Goal: Answer question/provide support

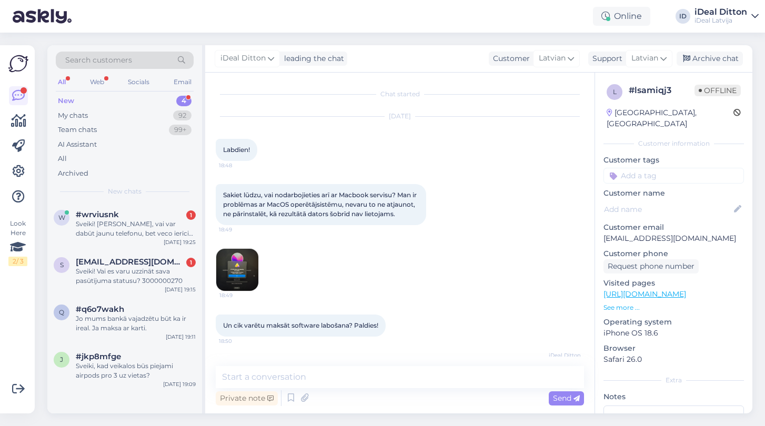
scroll to position [139, 0]
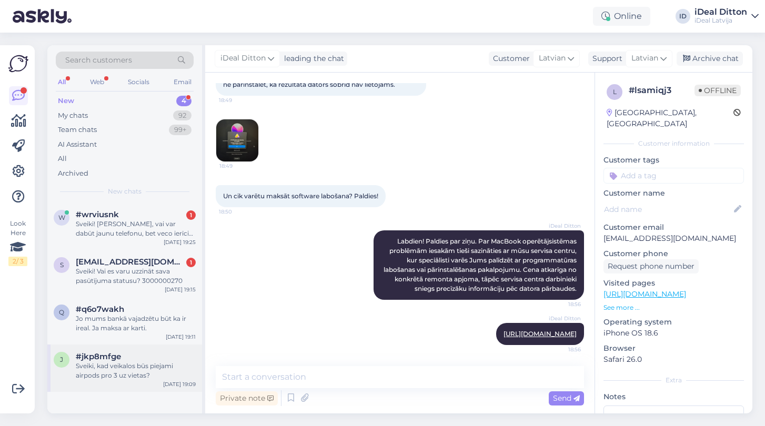
click at [128, 365] on div "Sveiki, kad veikalos būs piejami airpods pro 3 uz vietas?" at bounding box center [136, 370] width 120 height 19
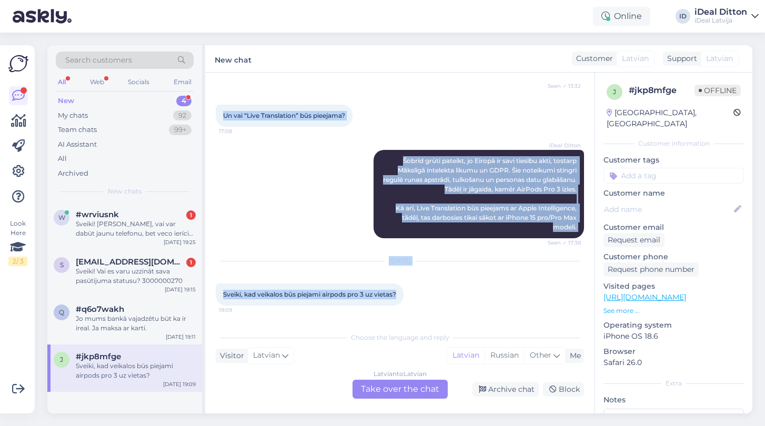
drag, startPoint x: 400, startPoint y: 292, endPoint x: 211, endPoint y: 289, distance: 189.4
click at [211, 289] on div "Chat started [DATE] Sveiki, man bija jautājums. Tātad, ja es pasūtītu iepriekš …" at bounding box center [399, 243] width 389 height 341
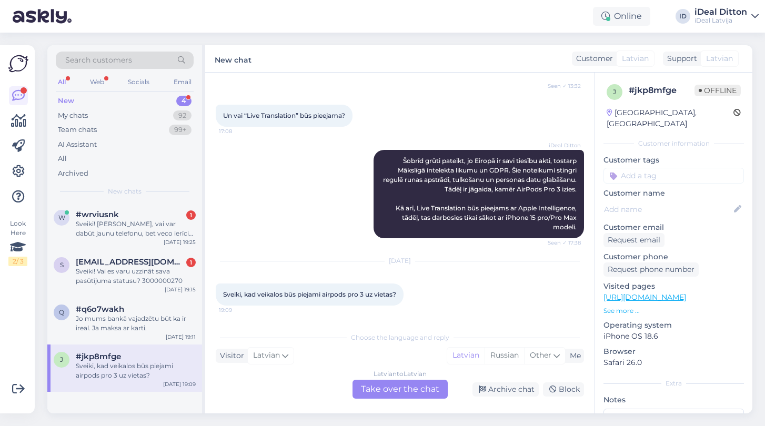
click at [327, 314] on div "[DATE] Sveiki, kad veikalos būs piejami airpods pro 3 uz vietas? 19:09" at bounding box center [400, 283] width 368 height 67
drag, startPoint x: 401, startPoint y: 295, endPoint x: 222, endPoint y: 293, distance: 178.8
click at [222, 293] on div "Sveiki, kad veikalos būs piejami airpods pro 3 uz vietas? 19:09" at bounding box center [310, 294] width 188 height 22
copy span "Sveiki, kad veikalos būs piejami airpods pro 3 uz vietas?"
click at [414, 392] on div "Latvian to Latvian Take over the chat" at bounding box center [399, 389] width 95 height 19
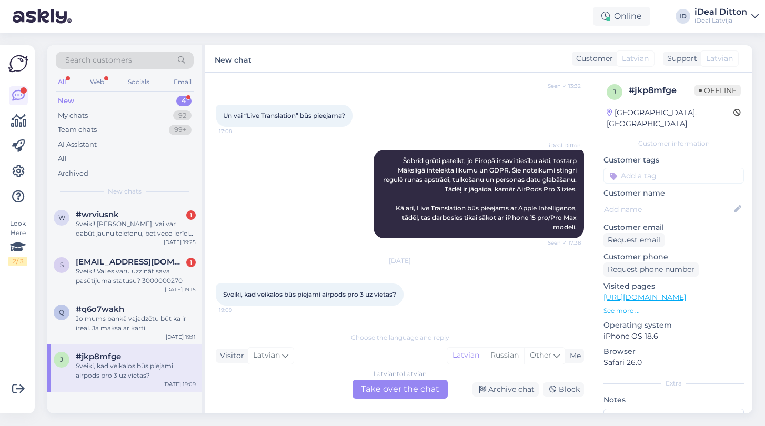
scroll to position [178, 0]
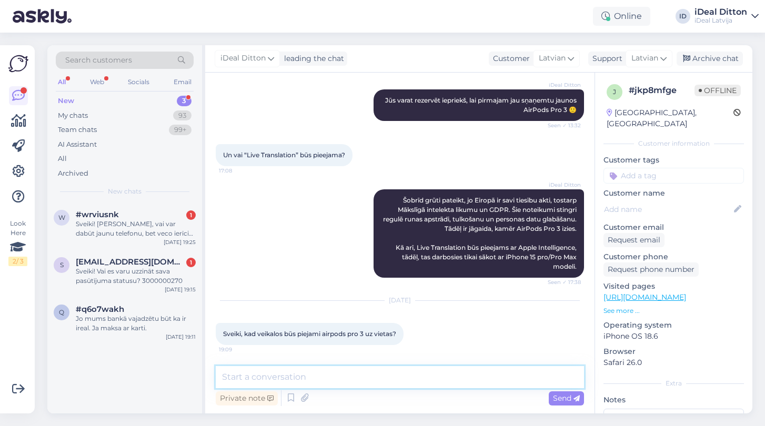
click at [398, 371] on textarea at bounding box center [400, 377] width 368 height 22
paste textarea "Sveiki! Precīzs datums, kad AirPods Pro 3 būs pieejami veikalos uz vietas, paga…"
type textarea "Sveiki! Precīzs datums, kad AirPods Pro 3 būs pieejami veikalos uz vietas, paga…"
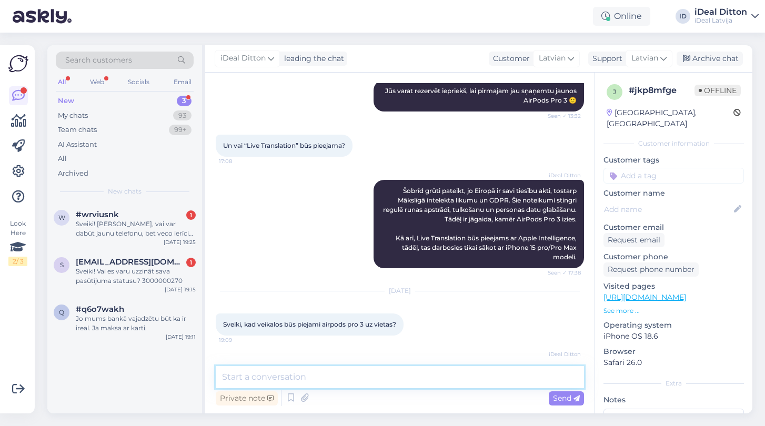
scroll to position [270, 0]
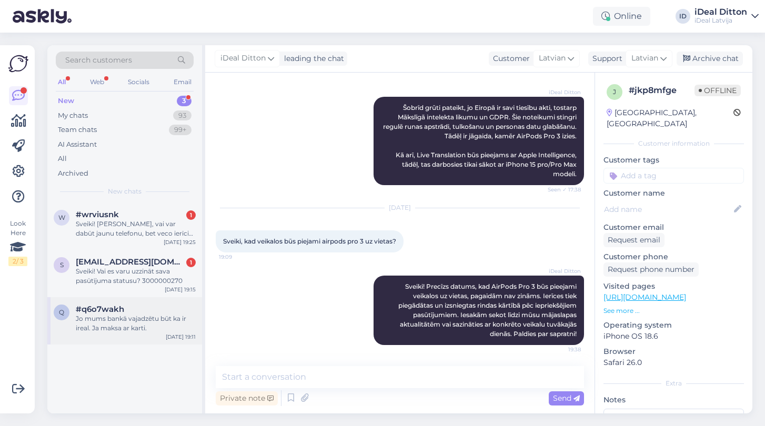
click at [134, 334] on div "q #q6o7wakh Jo mums bankā vajadzētu būt ka ir ireal. Ja maksa ar karti. [DATE] …" at bounding box center [124, 320] width 155 height 47
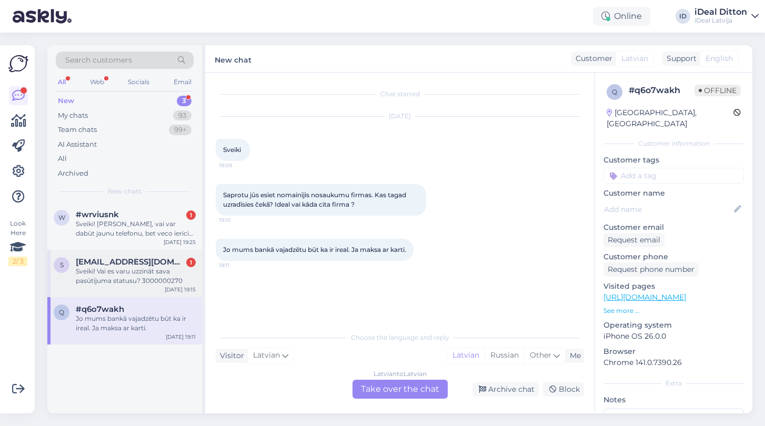
click at [145, 273] on div "Sveiki! Vai es varu uzzināt sava pasūtījuma statusu? 3000000270" at bounding box center [136, 276] width 120 height 19
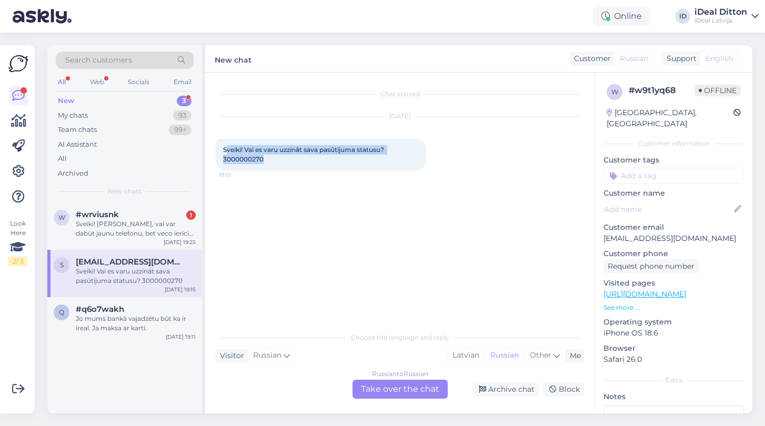
drag, startPoint x: 225, startPoint y: 152, endPoint x: 285, endPoint y: 162, distance: 60.8
click at [285, 162] on div "Sveiki! Vai es varu uzzināt sava pasūtījuma statusu? 3000000270 19:15" at bounding box center [321, 155] width 210 height 32
drag, startPoint x: 273, startPoint y: 159, endPoint x: 221, endPoint y: 148, distance: 53.2
click at [221, 148] on div "Sveiki! Vai es varu uzzināt sava pasūtījuma statusu? 3000000270 19:15" at bounding box center [321, 155] width 210 height 32
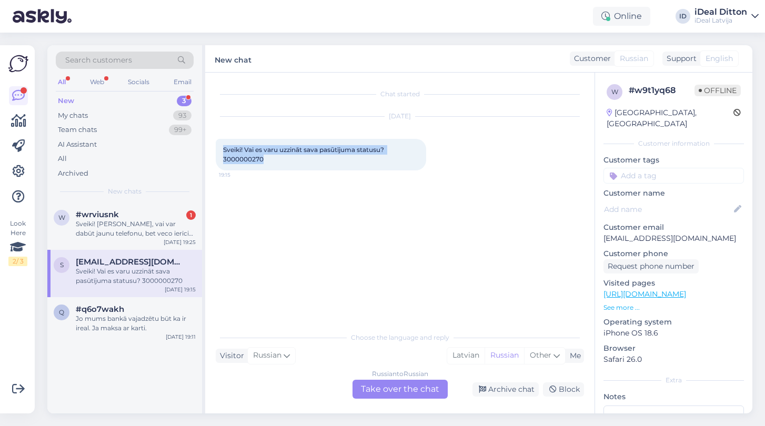
copy span "Sveiki! Vai es varu uzzināt sava pasūtījuma statusu? 3000000270"
click at [428, 390] on div "Russian to Russian Take over the chat" at bounding box center [399, 389] width 95 height 19
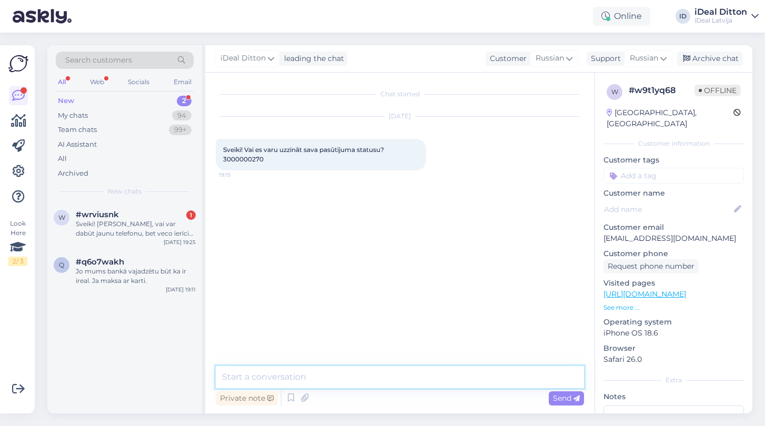
click at [255, 371] on textarea at bounding box center [400, 377] width 368 height 22
paste textarea "Sveiki! Paldies par Jūsu ziņu. Lai pārbaudītu pasūtījuma #3000000270 statusu, l…"
type textarea "Sveiki! Paldies par Jūsu ziņu. Lai pārbaudītu pasūtījuma #3000000270 statusu, l…"
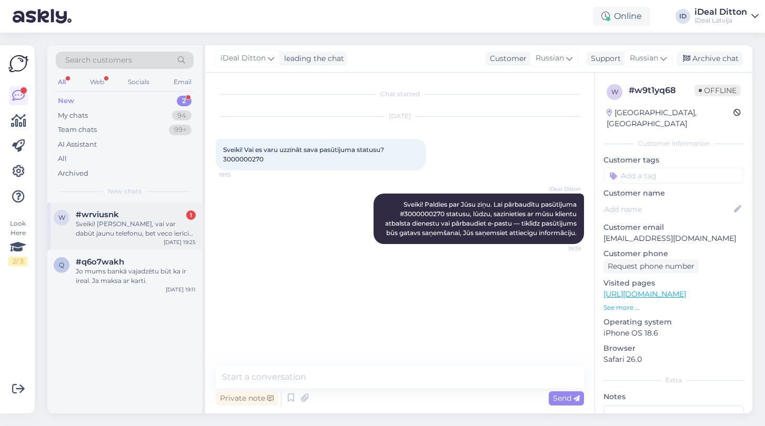
click at [165, 225] on div "Sveiki! [PERSON_NAME], vai var dabūt jaunu telefonu, bet veco ierīci iemainīt v…" at bounding box center [136, 228] width 120 height 19
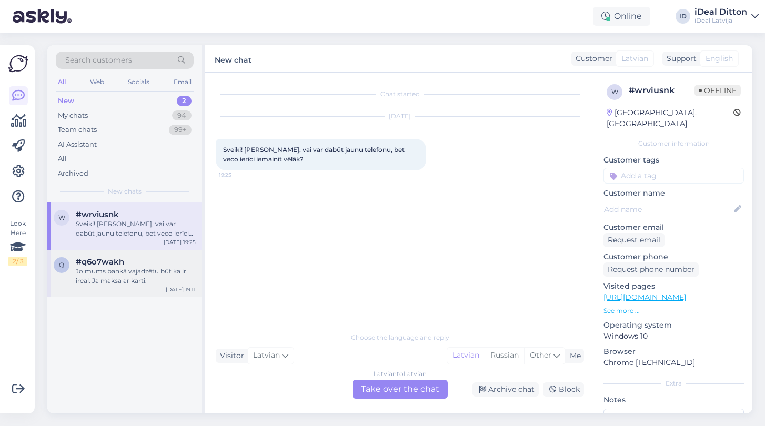
click at [138, 282] on div "Jo mums bankā vajadzētu būt ka ir ireal. Ja maksa ar karti." at bounding box center [136, 276] width 120 height 19
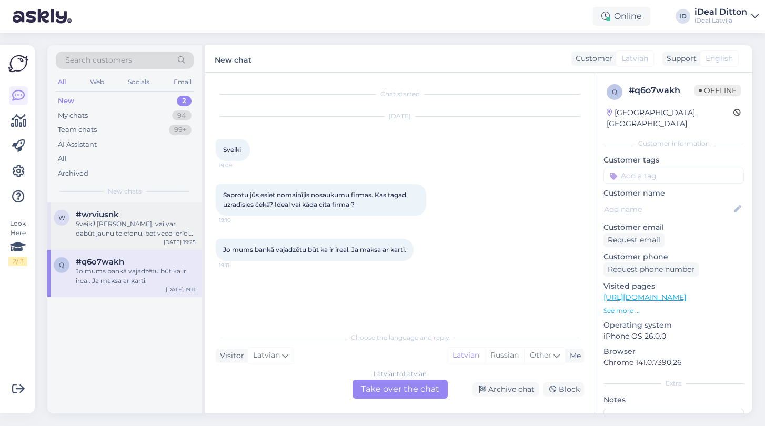
click at [139, 227] on div "Sveiki! [PERSON_NAME], vai var dabūt jaunu telefonu, bet veco ierīci iemainīt v…" at bounding box center [136, 228] width 120 height 19
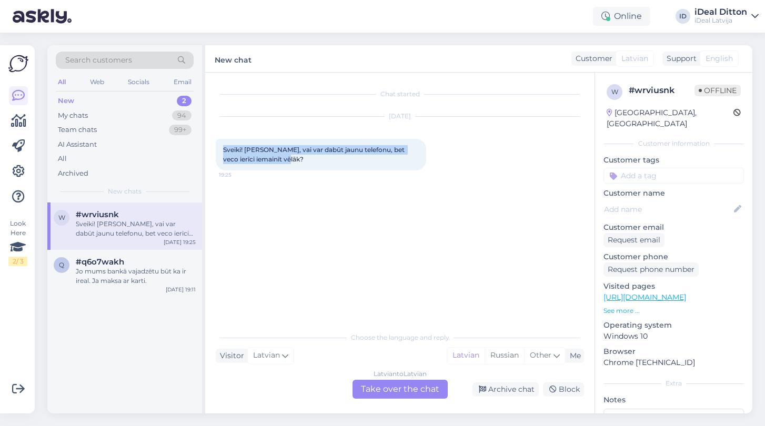
drag, startPoint x: 223, startPoint y: 151, endPoint x: 317, endPoint y: 163, distance: 94.3
click at [317, 163] on div "Sveiki! [PERSON_NAME], vai var dabūt jaunu telefonu, bet veco ierīci iemainīt v…" at bounding box center [321, 155] width 210 height 32
copy span "Sveiki! [PERSON_NAME], vai var dabūt jaunu telefonu, bet veco ierīci iemainīt v…"
click at [409, 388] on div "Latvian to Latvian Take over the chat" at bounding box center [399, 389] width 95 height 19
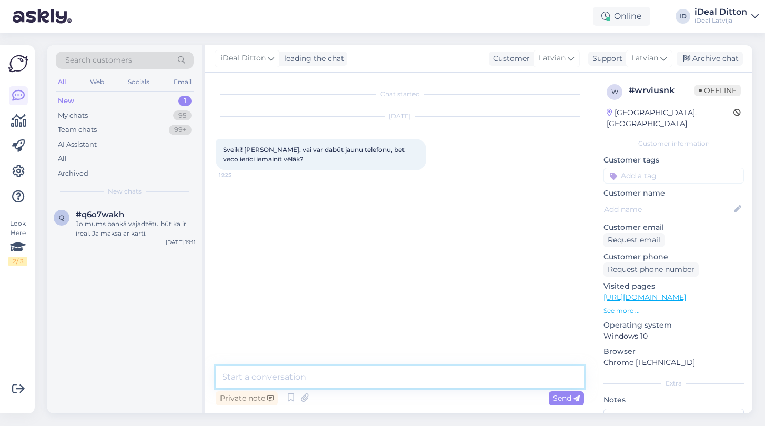
click at [336, 381] on textarea at bounding box center [400, 377] width 368 height 22
paste textarea "Sveiki! Paldies par jautājumu. Diemžēl ierīces maiņas process parasti notiek vi…"
type textarea "Sveiki! Paldies par jautājumu. Diemžēl ierīces maiņas process parasti notiek vi…"
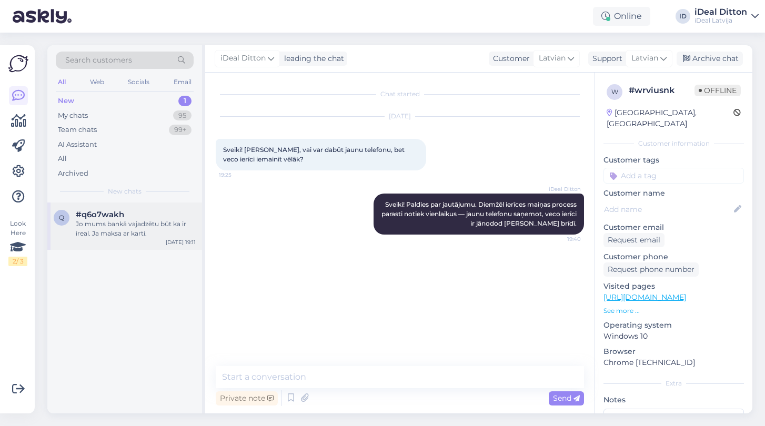
click at [92, 210] on span "#q6o7wakh" at bounding box center [100, 214] width 48 height 9
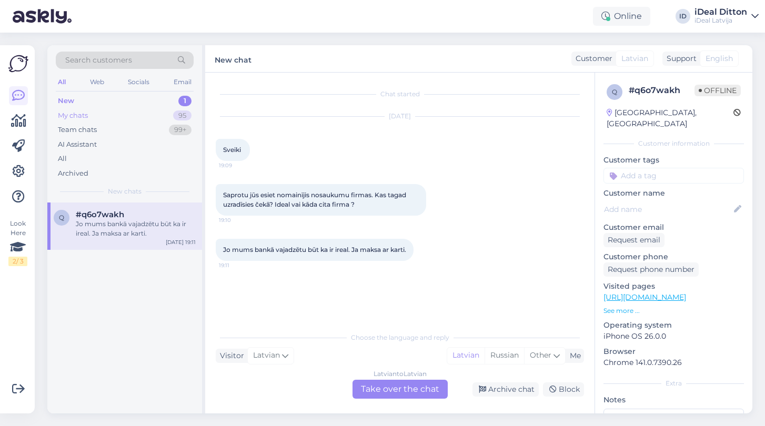
click at [77, 116] on div "My chats" at bounding box center [73, 115] width 30 height 11
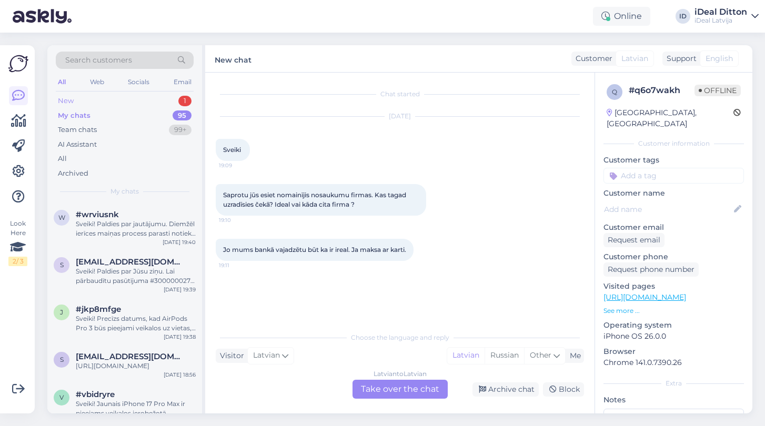
click at [73, 104] on div "New" at bounding box center [66, 101] width 16 height 11
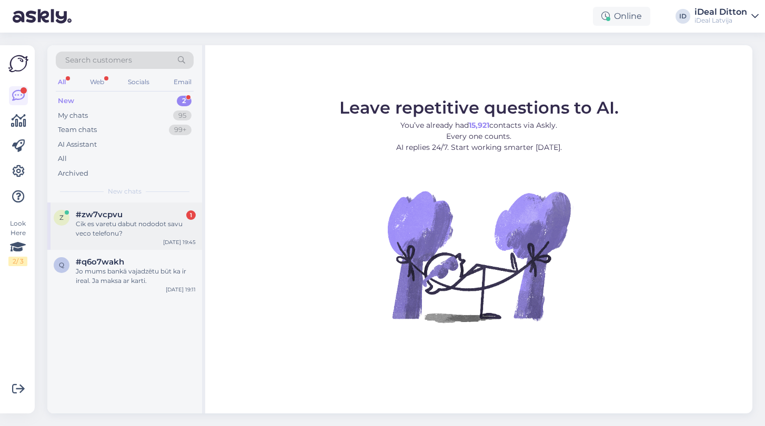
click at [122, 224] on div "Cik es varetu dabut nododot savu veco telefonu?" at bounding box center [136, 228] width 120 height 19
click at [141, 212] on div "#zw7vcpvu 1" at bounding box center [136, 214] width 120 height 9
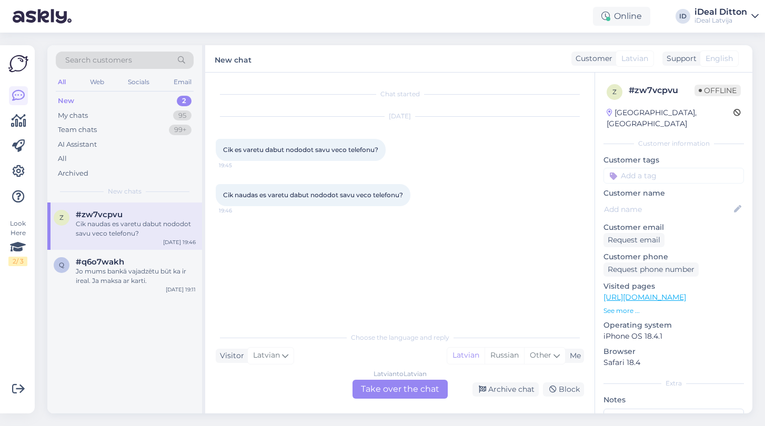
click at [421, 389] on div "Latvian to Latvian Take over the chat" at bounding box center [399, 389] width 95 height 19
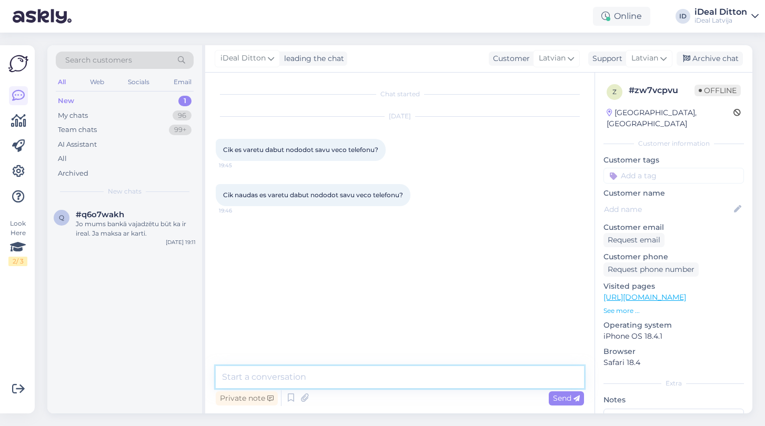
click at [357, 378] on textarea at bounding box center [400, 377] width 368 height 22
type textarea "Д"
paste textarea "https://www.shop.cec.lv/mainit-apple-ierici"
drag, startPoint x: 358, startPoint y: 378, endPoint x: 543, endPoint y: 376, distance: 185.7
click at [543, 376] on textarea "Labdien. Varat novertet https://www.shop.cec.lv/mainit-apple-ierici" at bounding box center [400, 377] width 368 height 22
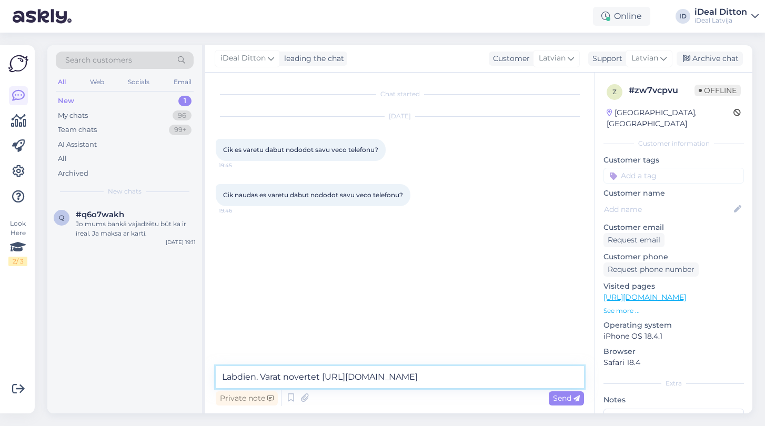
type textarea "Labdien. Varat novertet https://www.shop.cec.lv/mainit-apple-ierici"
drag, startPoint x: 528, startPoint y: 377, endPoint x: 198, endPoint y: 369, distance: 329.9
click at [198, 369] on div "Search customers All Web Socials Email New 1 My chats 96 Team chats 99+ AI Assi…" at bounding box center [399, 229] width 705 height 368
type textarea "Д"
paste textarea "varat novērtēt to mūsu mājaslapā"
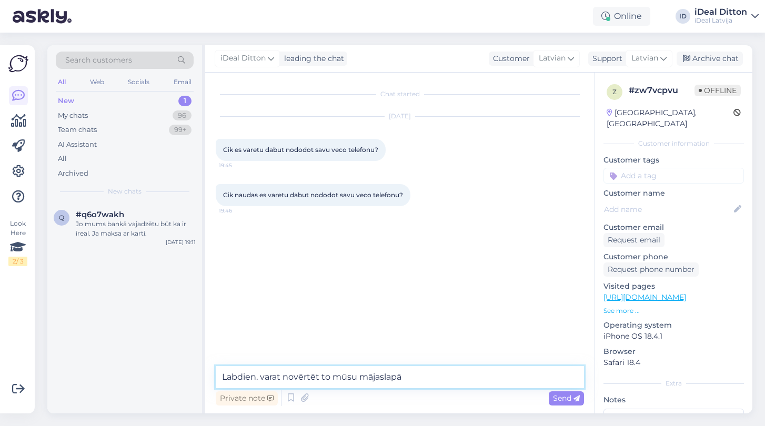
click at [265, 378] on textarea "Labdien. varat novērtēt to mūsu mājaslapā" at bounding box center [400, 377] width 368 height 22
click at [423, 377] on textarea "Labdien. Varat novērtēt to mūsu mājaslapā" at bounding box center [400, 377] width 368 height 22
paste textarea "https://www.shop.cec.lv/mainit-apple-ierici"
type textarea "Labdien. Varat novērtēt to mūsu mājaslapā https://www.shop.cec.lv/mainit-apple-…"
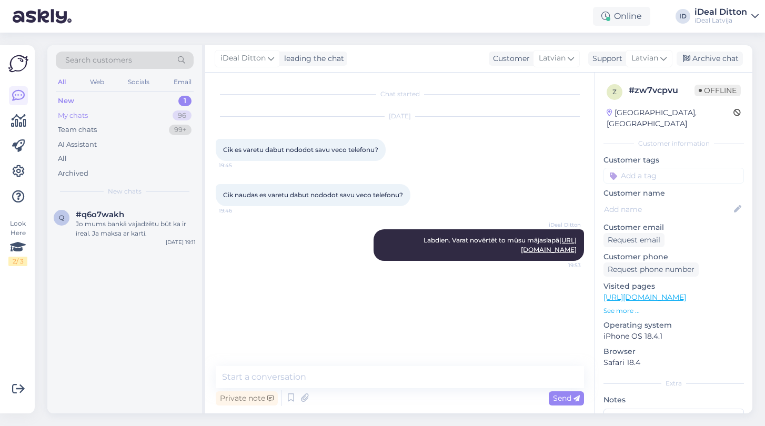
click at [69, 114] on div "My chats" at bounding box center [73, 115] width 30 height 11
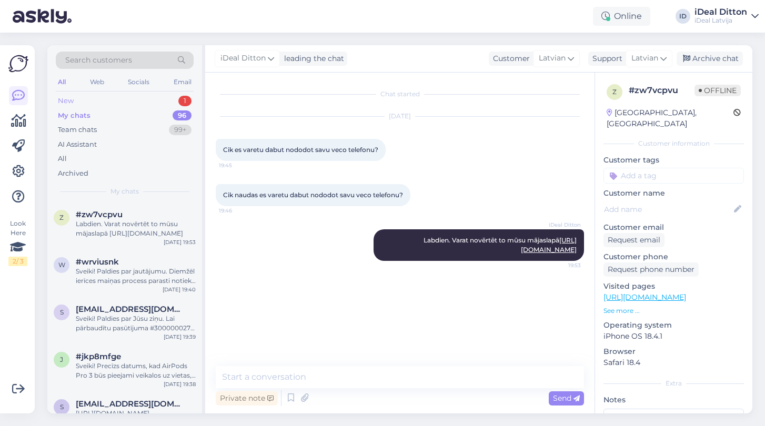
click at [68, 98] on div "New" at bounding box center [66, 101] width 16 height 11
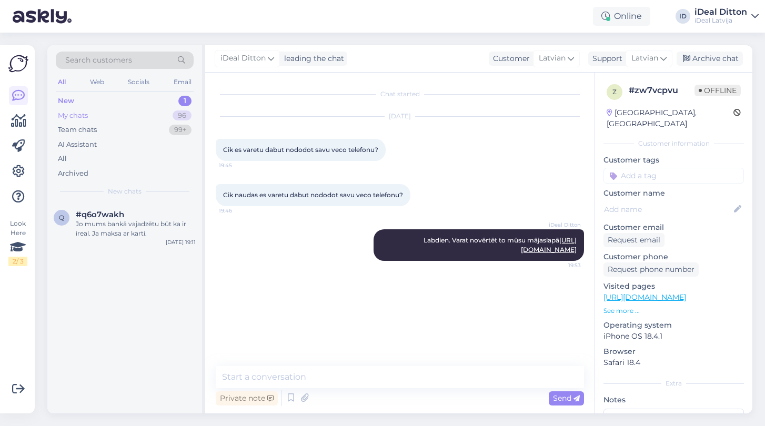
click at [84, 113] on div "My chats" at bounding box center [73, 115] width 30 height 11
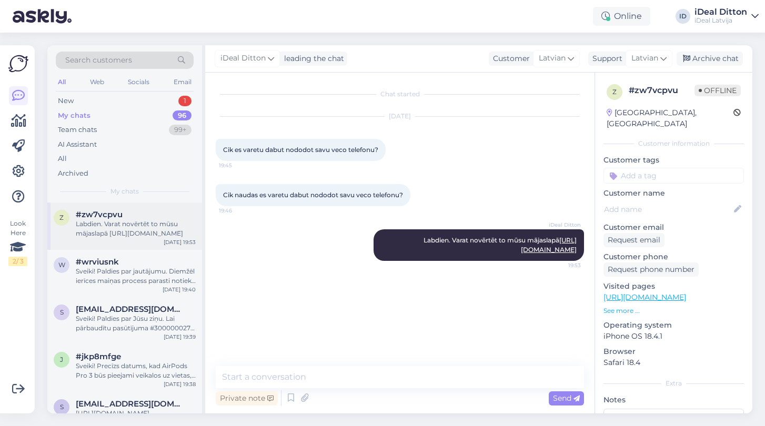
click at [119, 224] on div "Labdien. Varat novērtēt to mūsu mājaslapā https://www.shop.cec.lv/mainit-apple-…" at bounding box center [136, 228] width 120 height 19
click at [115, 271] on div "Sveiki! Paldies par jautājumu. Diemžēl ierīces maiņas process parasti notiek vi…" at bounding box center [136, 276] width 120 height 19
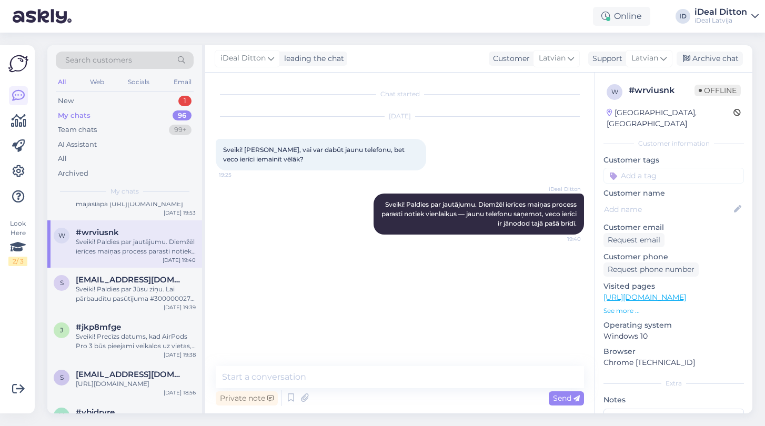
scroll to position [30, 0]
click at [113, 284] on div "Sveiki! Paldies par Jūsu ziņu. Lai pārbaudītu pasūtījuma #3000000270 statusu, l…" at bounding box center [136, 293] width 120 height 19
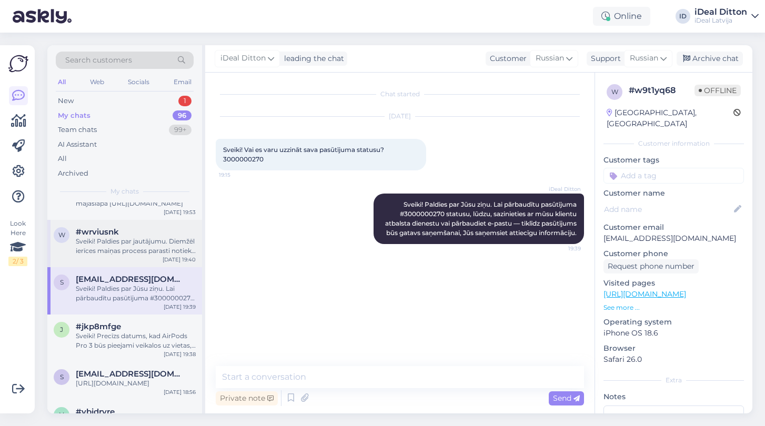
click at [109, 252] on div "Sveiki! Paldies par jautājumu. Diemžēl ierīces maiņas process parasti notiek vi…" at bounding box center [136, 246] width 120 height 19
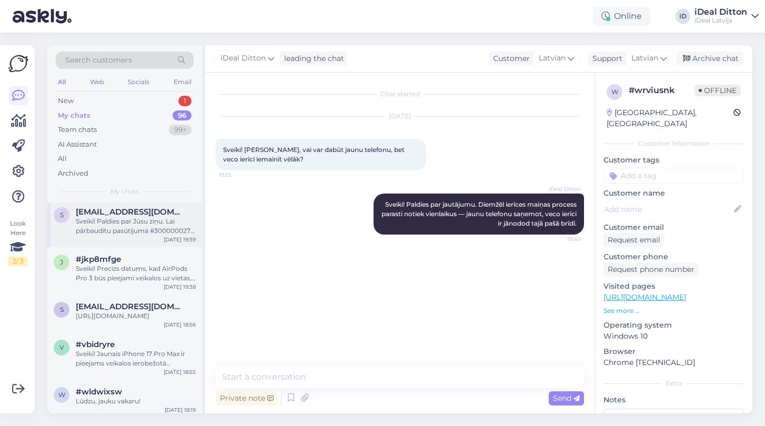
scroll to position [98, 0]
click at [109, 263] on div "Sveiki! Precīzs datums, kad AirPods Pro 3 būs pieejami veikalos uz vietas, paga…" at bounding box center [136, 272] width 120 height 19
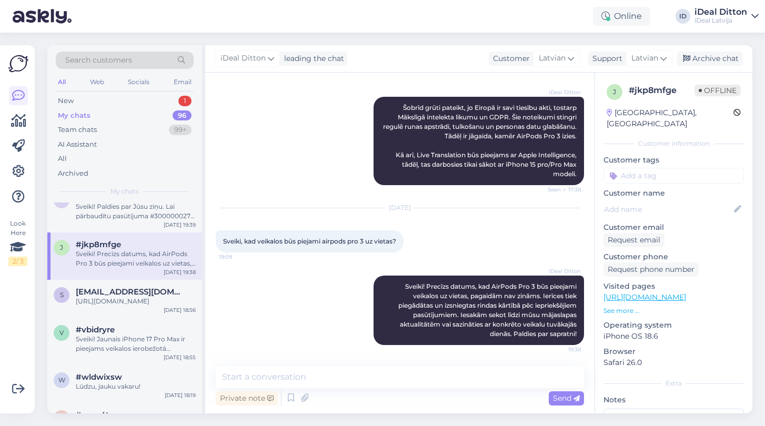
scroll to position [122, 0]
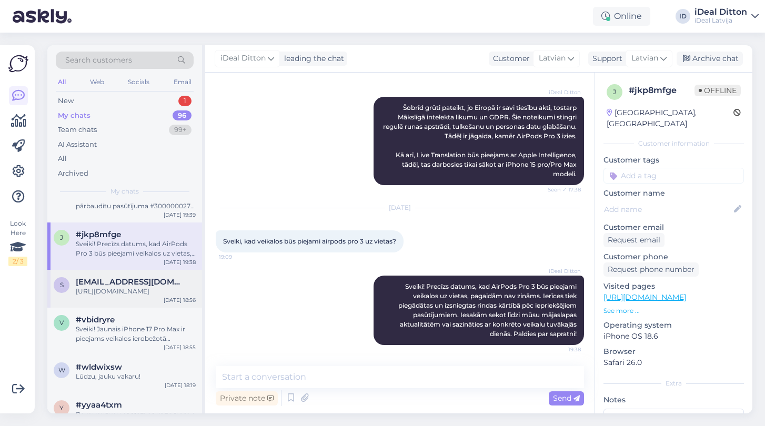
click at [110, 278] on span "[EMAIL_ADDRESS][DOMAIN_NAME]" at bounding box center [130, 281] width 109 height 9
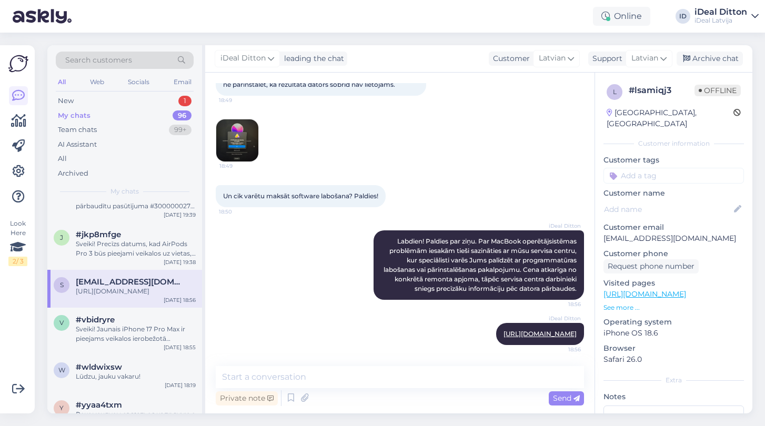
scroll to position [151, 0]
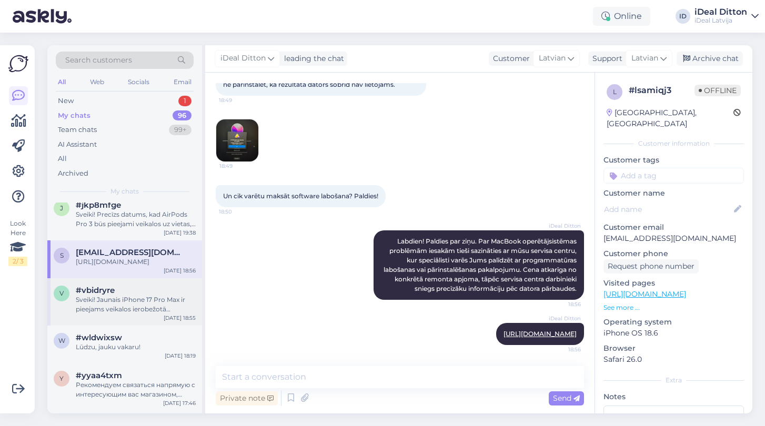
click at [112, 304] on div "Sveiki! Jaunais iPhone 17 Pro Max ir pieejams veikalos ierobežotā daudzumā, gal…" at bounding box center [136, 304] width 120 height 19
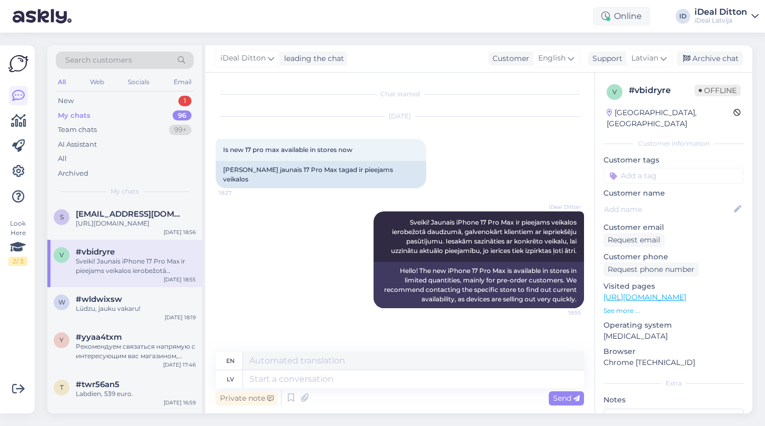
scroll to position [192, 0]
click at [112, 304] on div "Lūdzu, jauku vakaru!" at bounding box center [136, 306] width 120 height 9
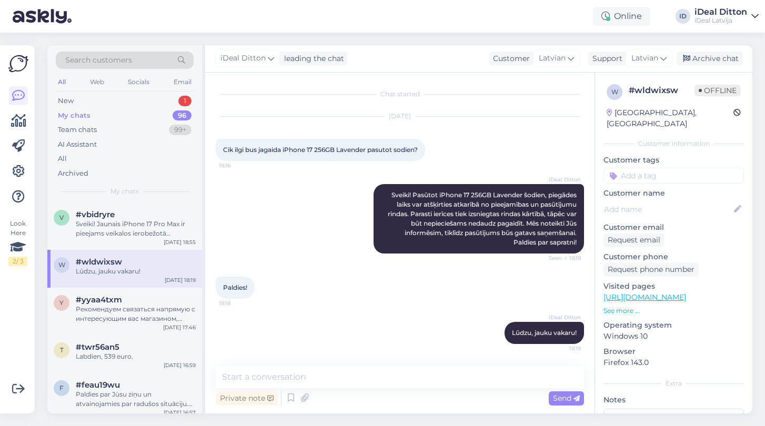
scroll to position [235, 0]
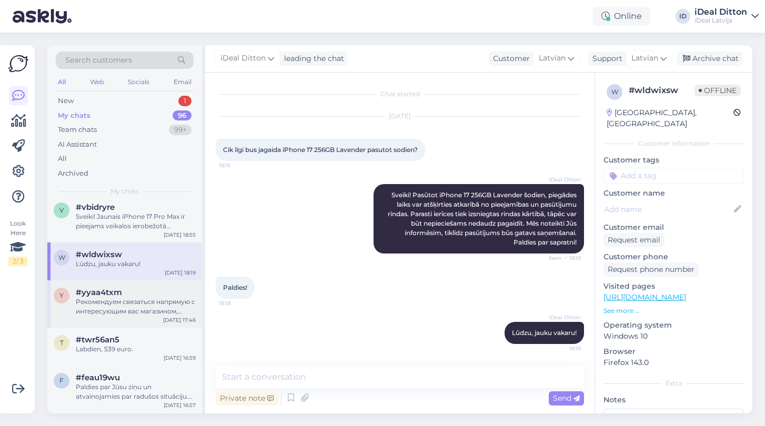
click at [112, 304] on div "Рекомендуем связаться напрямую с интересующим вас магазином, чтобы уточнить нал…" at bounding box center [136, 306] width 120 height 19
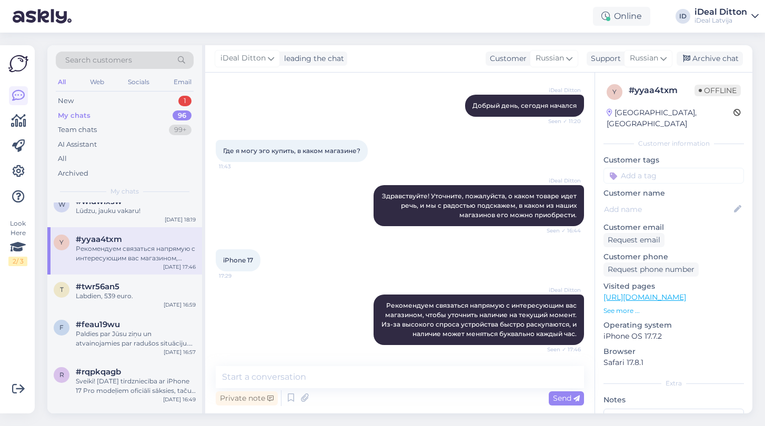
scroll to position [288, 0]
click at [112, 304] on div "t #twr56an5 Labdien, 539 euro. Sep 19 16:59" at bounding box center [124, 293] width 155 height 38
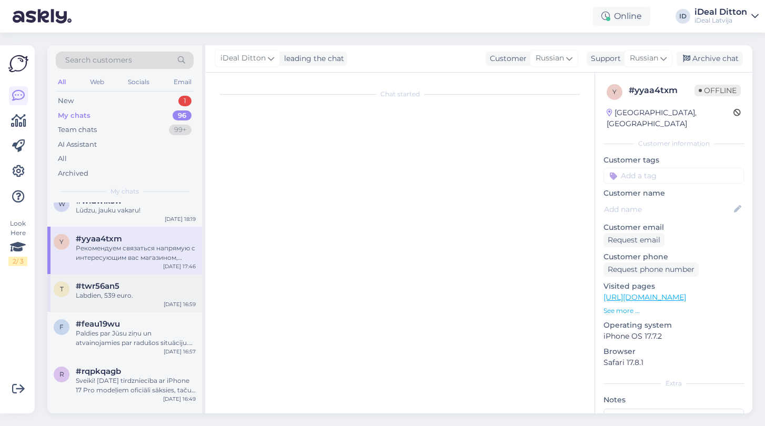
scroll to position [0, 0]
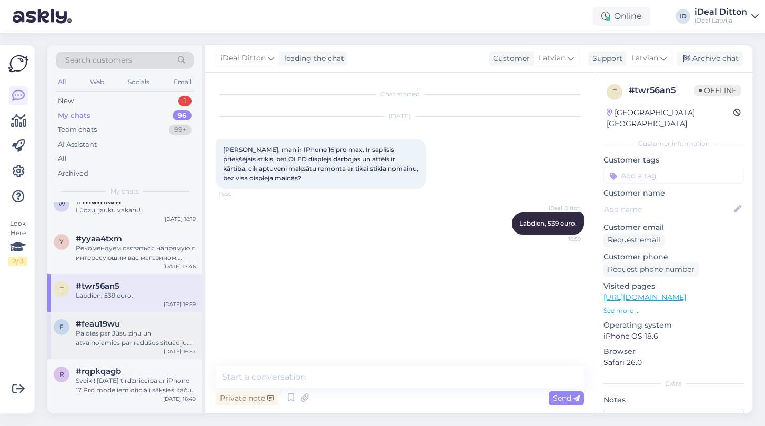
click at [115, 327] on span "#feau19wu" at bounding box center [98, 323] width 44 height 9
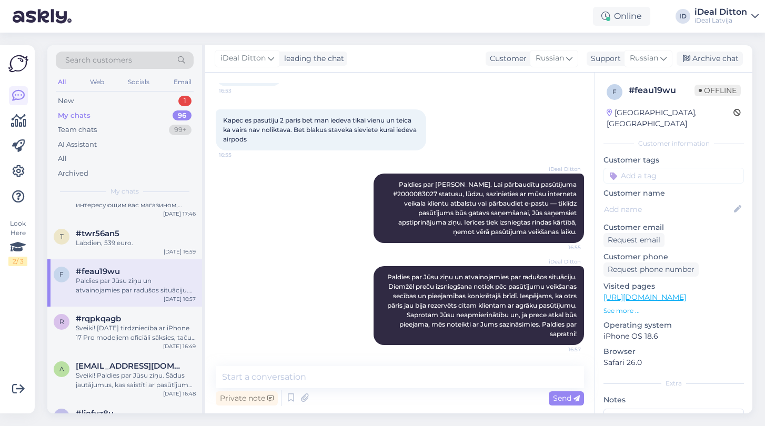
scroll to position [343, 0]
click at [115, 327] on div "Sveiki! 19. septembrī tirdzniecība ar iPhone 17 Pro modeļiem oficiāli sāksies, …" at bounding box center [136, 330] width 120 height 19
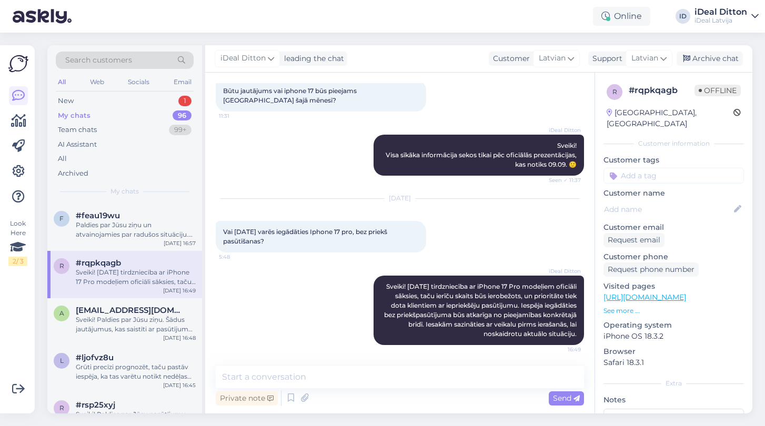
scroll to position [399, 0]
click at [115, 323] on div "Sveiki! Paldies par Jūsu ziņu. Šādus jautājumus, kas saistīti ar pasūtījuma atc…" at bounding box center [136, 322] width 120 height 19
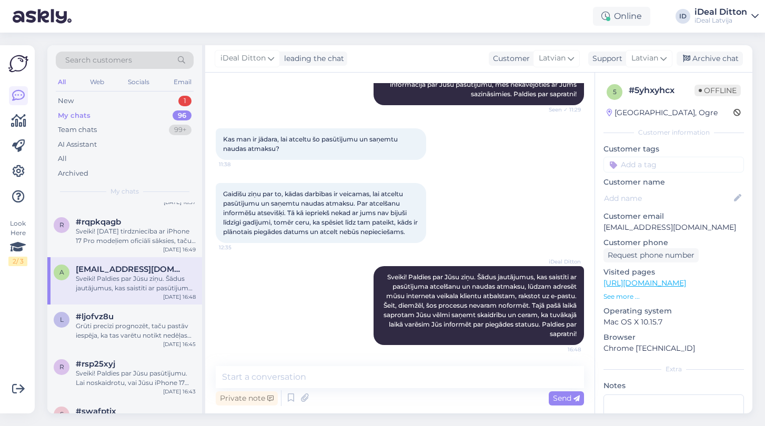
scroll to position [438, 0]
click at [115, 323] on div "Grūti precīzi prognozēt, taču pastāv iespēja, ka tas varētu notikt nedēļas laik…" at bounding box center [136, 330] width 120 height 19
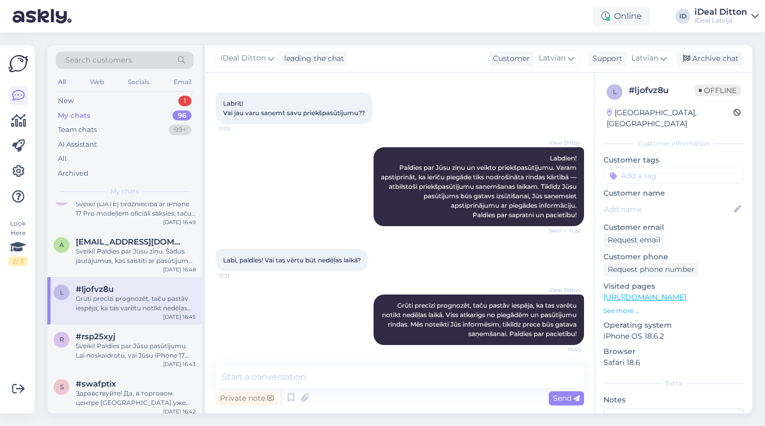
scroll to position [472, 0]
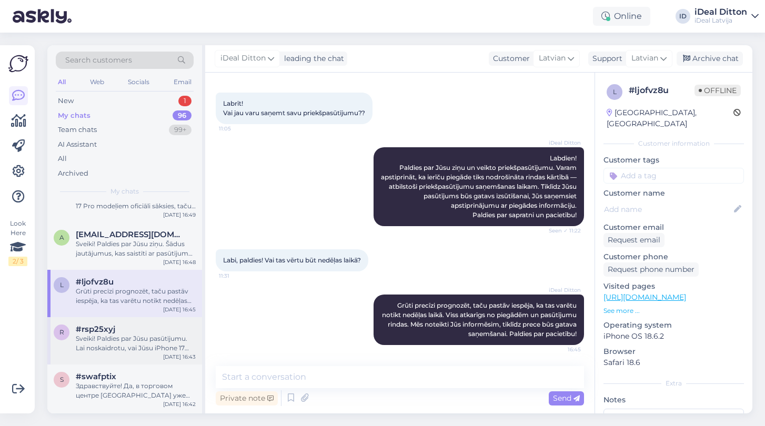
click at [115, 338] on div "Sveiki! Paldies par Jūsu pasūtījumu. Lai noskaidrotu, [PERSON_NAME] iPhone 17 P…" at bounding box center [136, 343] width 120 height 19
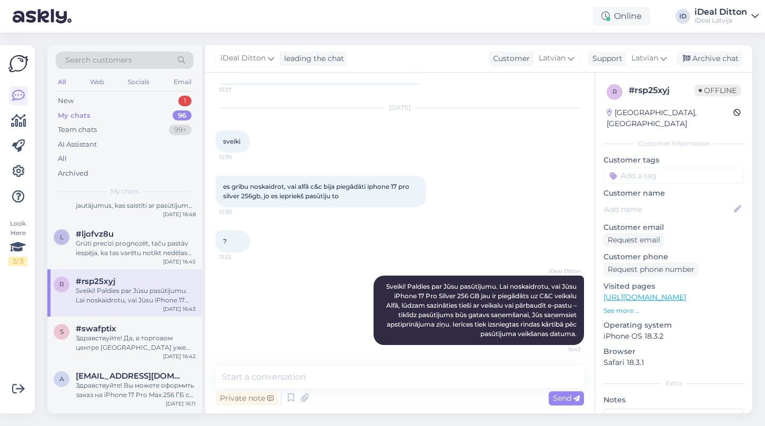
scroll to position [525, 0]
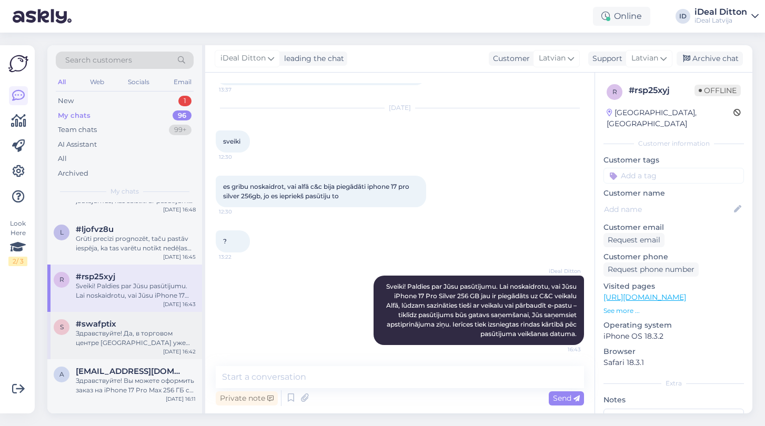
click at [115, 338] on div "Здравствуйте! Да, в торговом центре [GEOGRAPHIC_DATA] уже можно посмотреть новы…" at bounding box center [136, 338] width 120 height 19
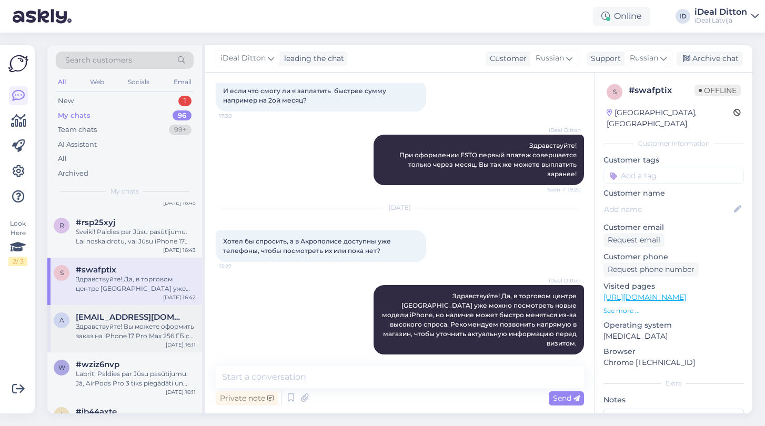
scroll to position [579, 0]
click at [115, 331] on div "Здравствуйте! Вы можете оформить заказ на iPhone 17 Pro Max 256 ГБ с оплатой на…" at bounding box center [136, 331] width 120 height 19
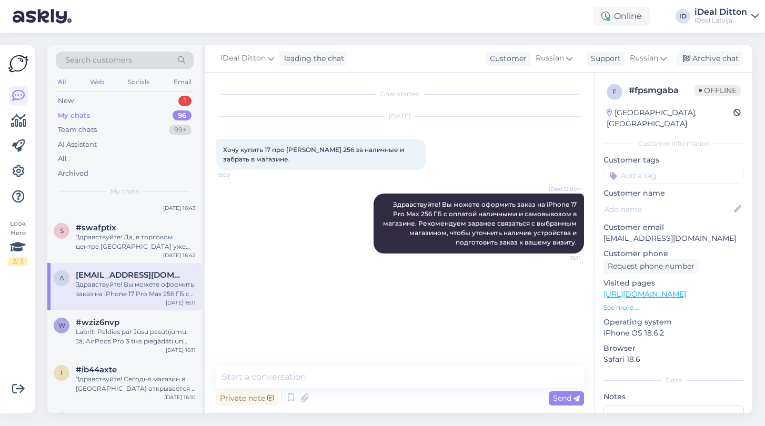
scroll to position [627, 0]
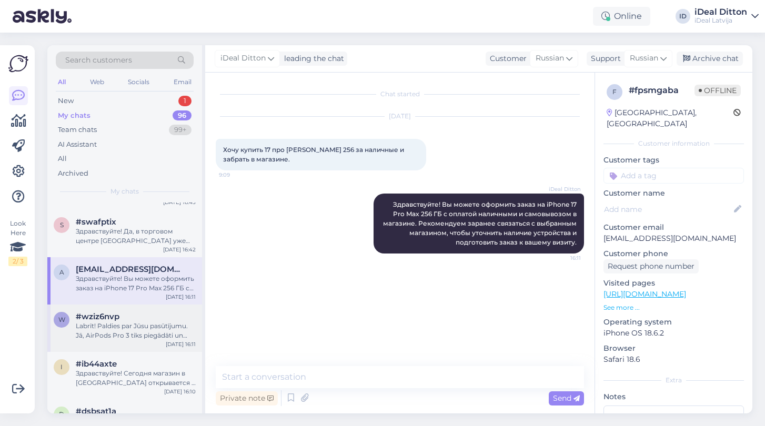
click at [115, 331] on div "Labrīt! Paldies par Jūsu pasūtījumu. Jā, AirPods Pro 3 tiks piegādāti un būs pi…" at bounding box center [136, 330] width 120 height 19
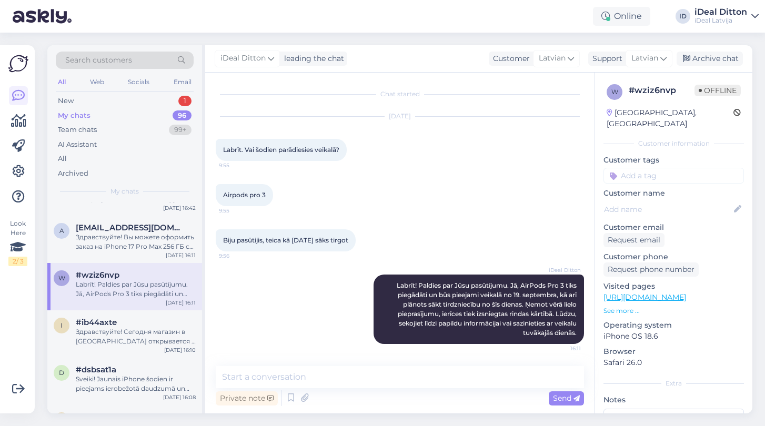
scroll to position [678, 0]
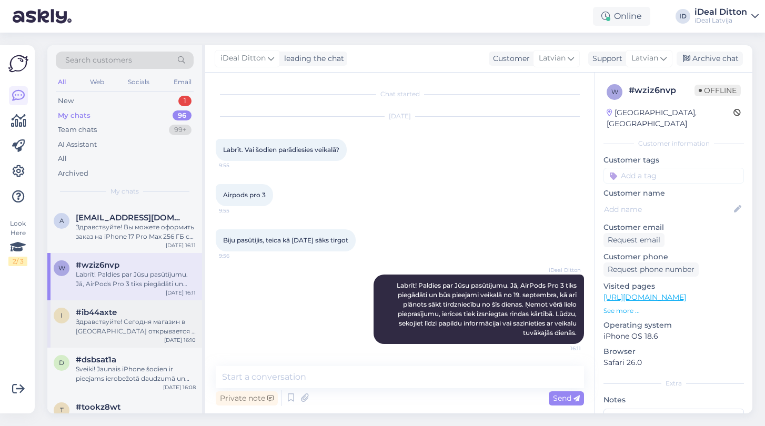
click at [117, 326] on div "Здравствуйте! [DATE] магазин в [GEOGRAPHIC_DATA] открывается в 10:00. Будем рад…" at bounding box center [136, 326] width 120 height 19
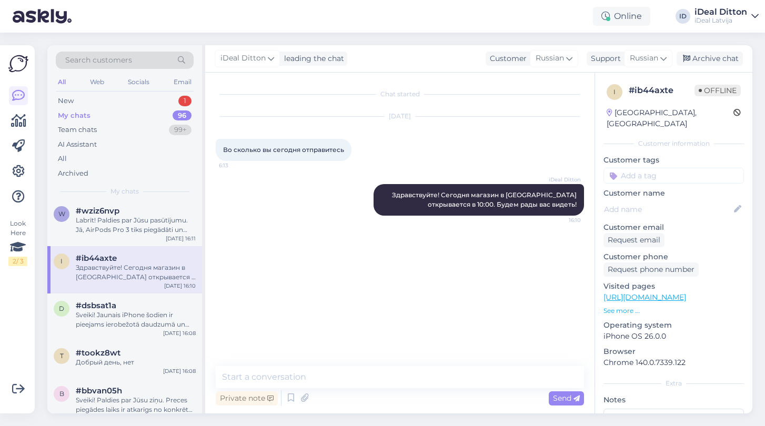
scroll to position [738, 0]
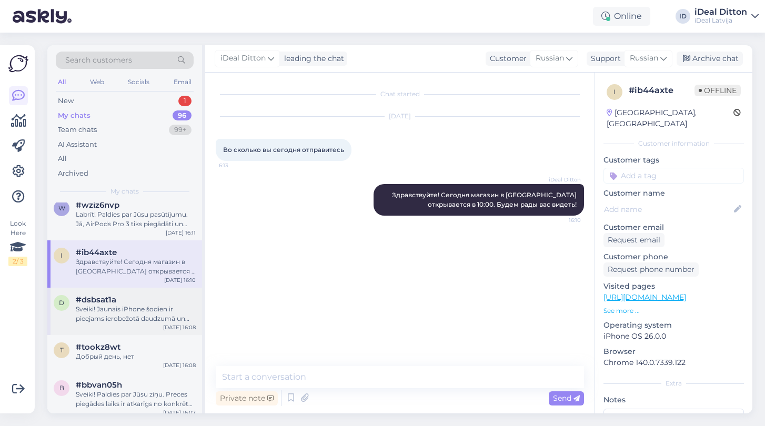
click at [118, 316] on div "Sveiki! Jaunais iPhone šodien ir pieejams ierobežotā daudzumā un galvenokārt kl…" at bounding box center [136, 314] width 120 height 19
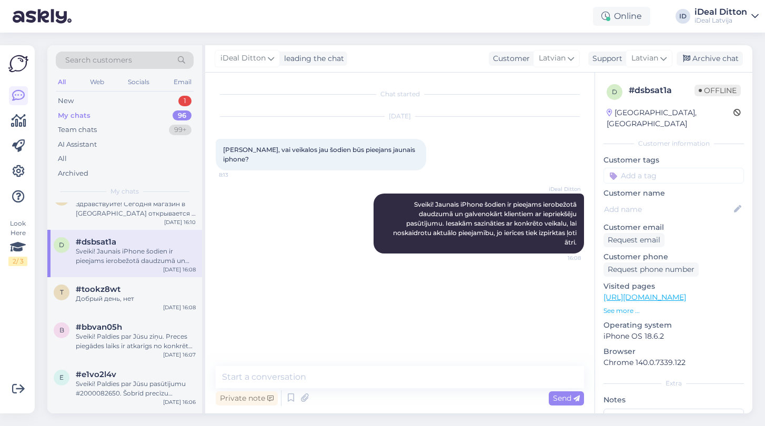
scroll to position [797, 0]
click at [119, 297] on div "Добрый день, нет" at bounding box center [136, 297] width 120 height 9
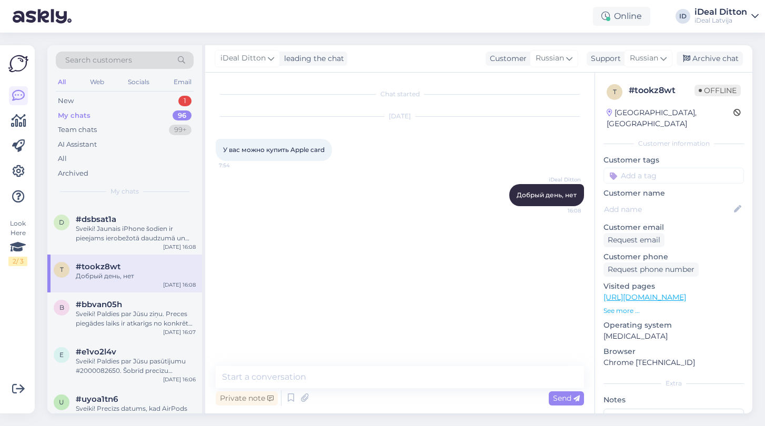
scroll to position [0, 0]
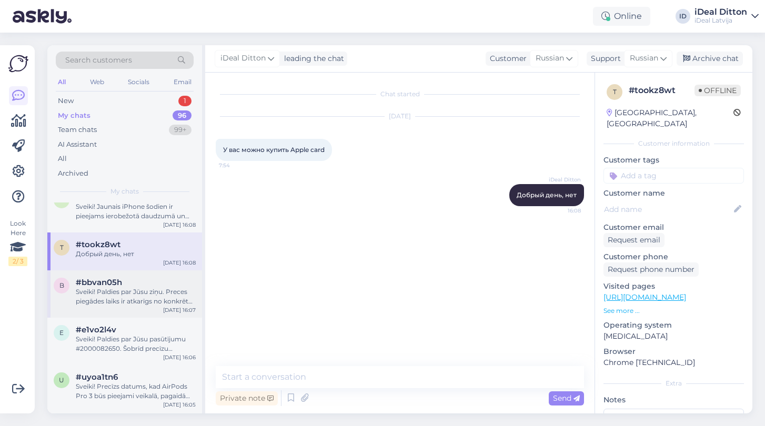
click at [119, 297] on div "Sveiki! Paldies par Jūsu ziņu. Preces piegādes laiks ir atkarīgs no konkrētā pa…" at bounding box center [136, 296] width 120 height 19
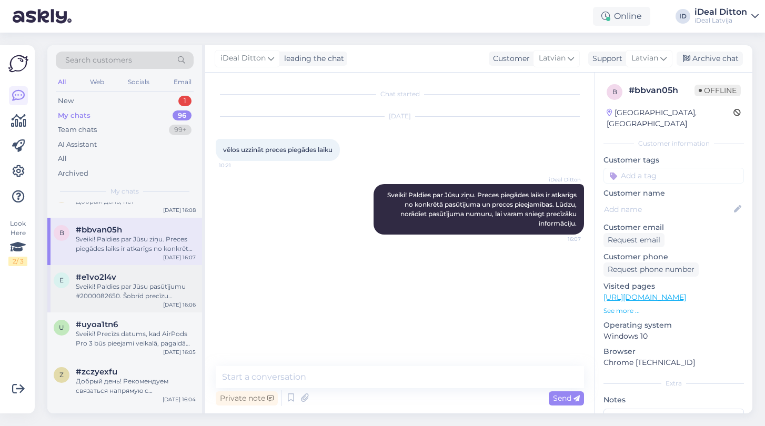
click at [119, 297] on div "Sveiki! Paldies par Jūsu pasūtījumu #2000082650. Šobrīd precīzu izsniegšanas da…" at bounding box center [136, 291] width 120 height 19
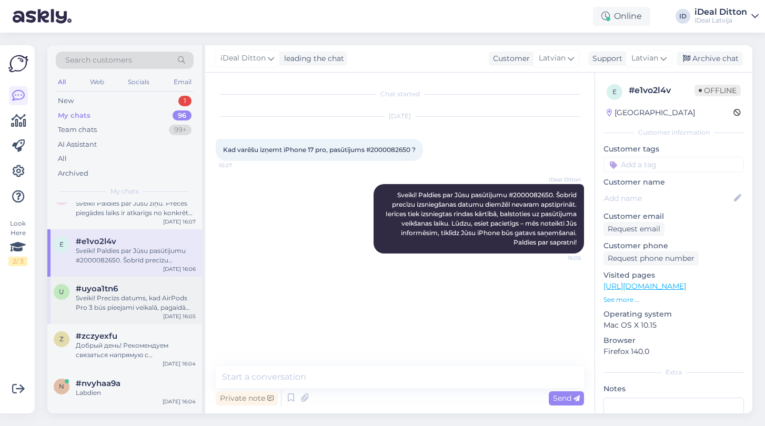
click at [119, 297] on div "Sveiki! Precīzs datums, kad AirPods Pro 3 būs pieejami veikalā, pagaidām nav zi…" at bounding box center [136, 302] width 120 height 19
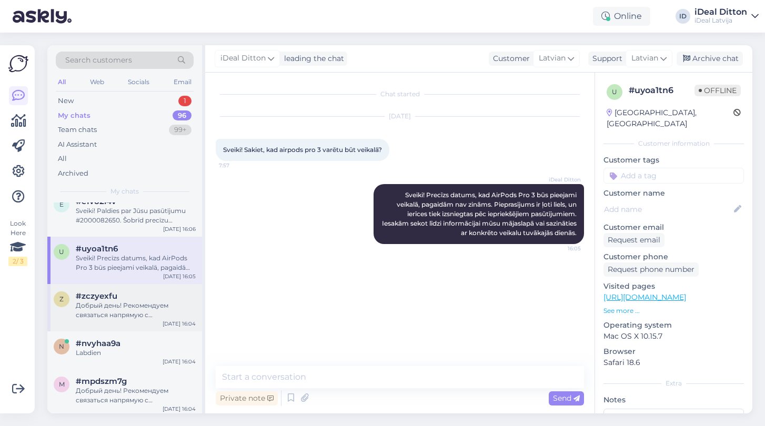
click at [119, 297] on div "#zczyexfu" at bounding box center [136, 295] width 120 height 9
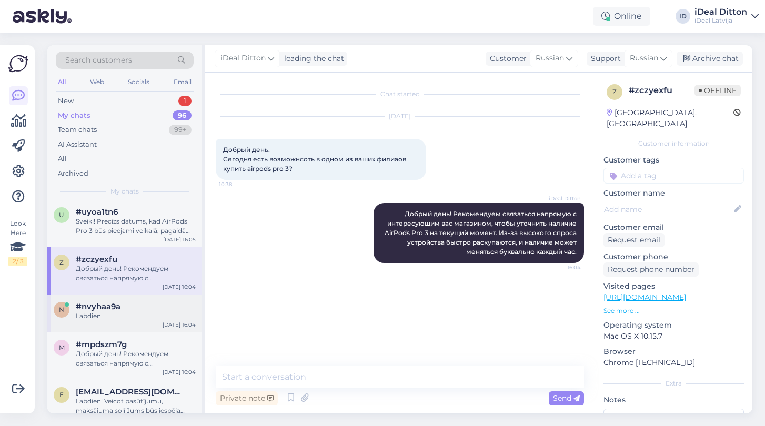
click at [116, 316] on div "Labdien" at bounding box center [136, 315] width 120 height 9
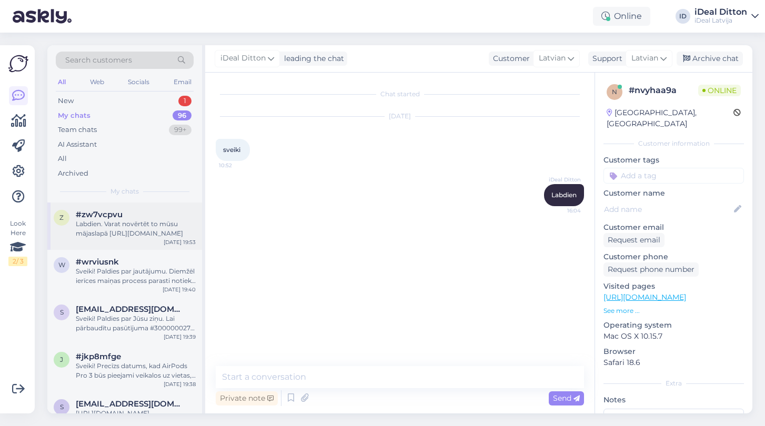
click at [108, 225] on div "Labdien. Varat novērtēt to mūsu mājaslapā https://www.shop.cec.lv/mainit-apple-…" at bounding box center [136, 228] width 120 height 19
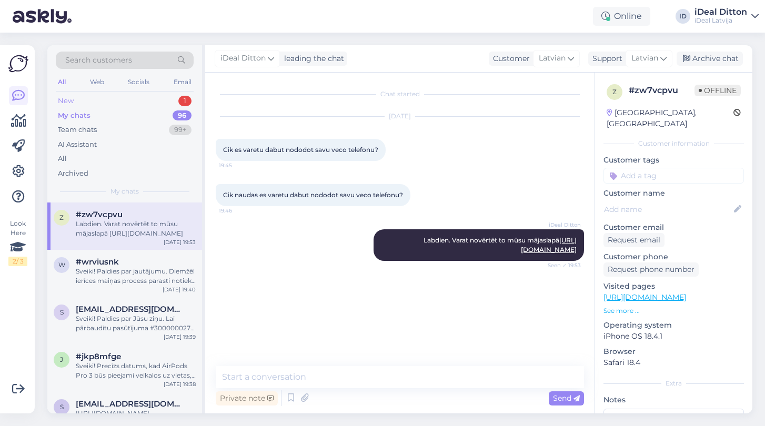
click at [74, 103] on div "New 1" at bounding box center [125, 101] width 138 height 15
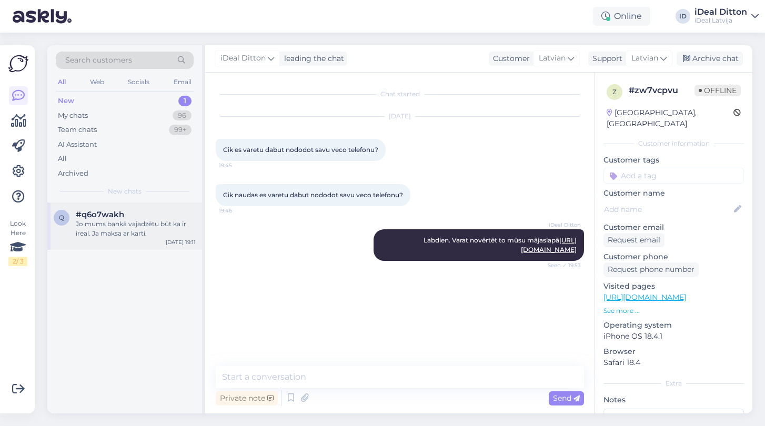
click at [110, 227] on div "Jo mums bankā vajadzētu būt ka ir ireal. Ja maksa ar karti." at bounding box center [136, 228] width 120 height 19
